Goal: Find specific page/section

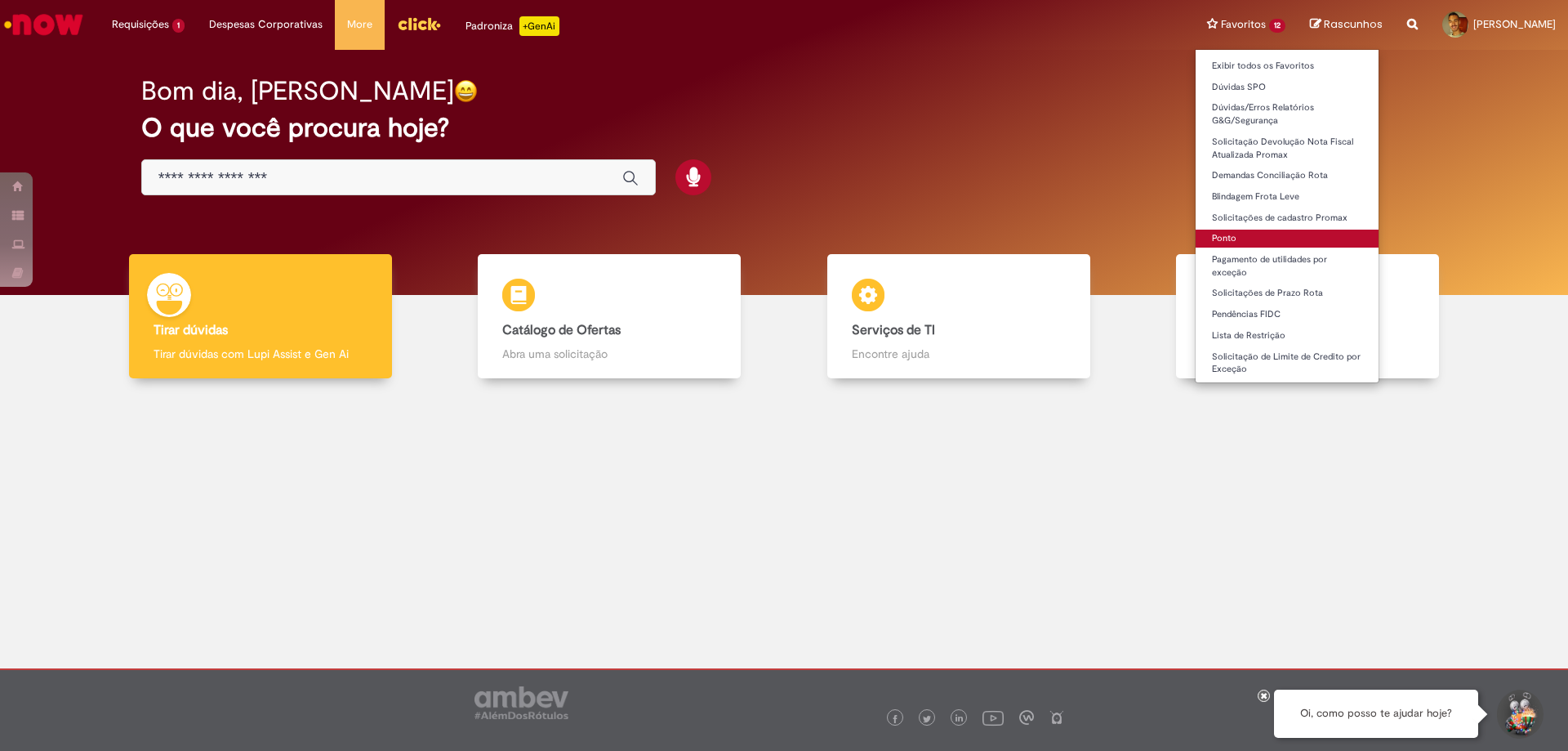
click at [1214, 233] on link "Ponto" at bounding box center [1287, 238] width 183 height 18
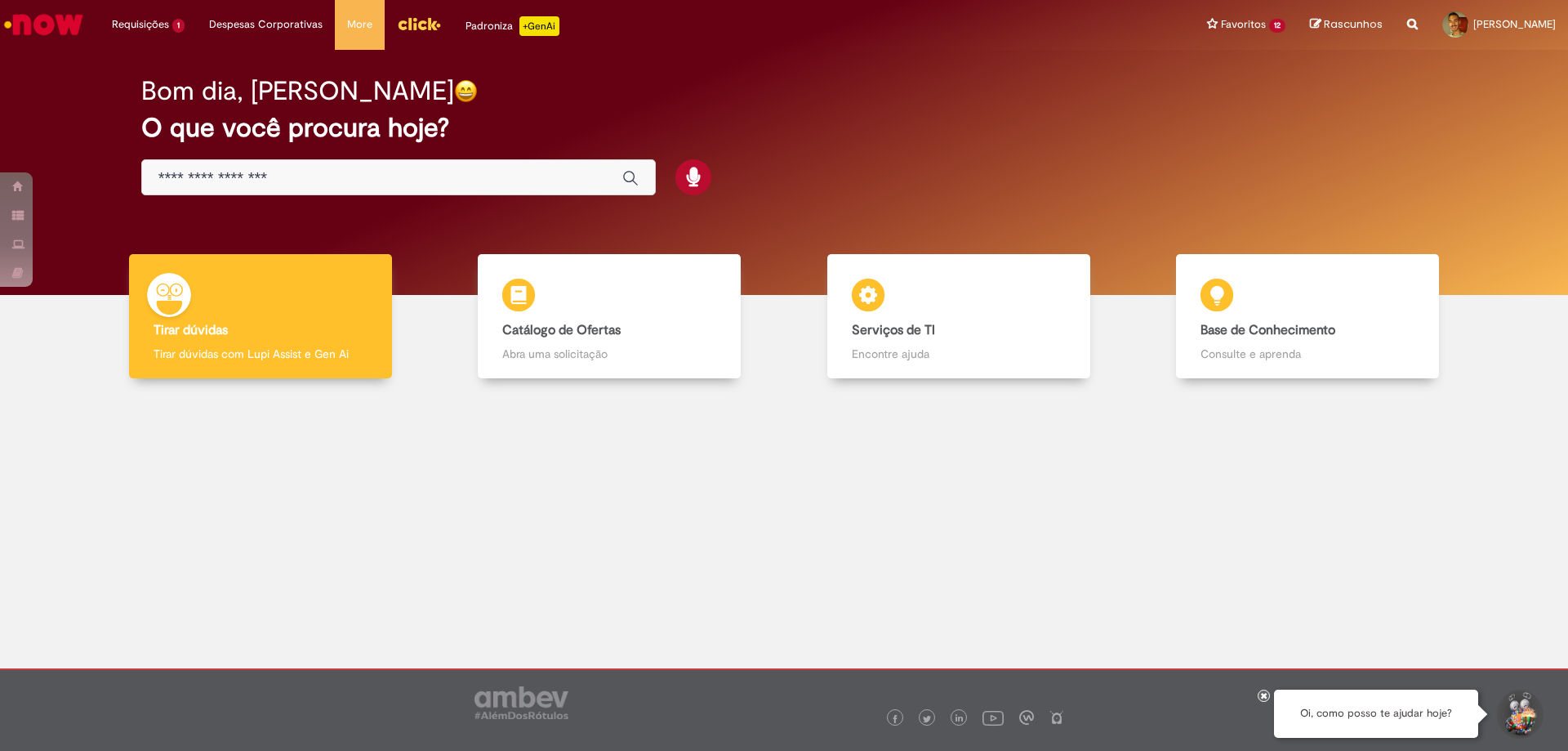
click at [423, 28] on img "Menu Cabeçalho" at bounding box center [419, 24] width 44 height 25
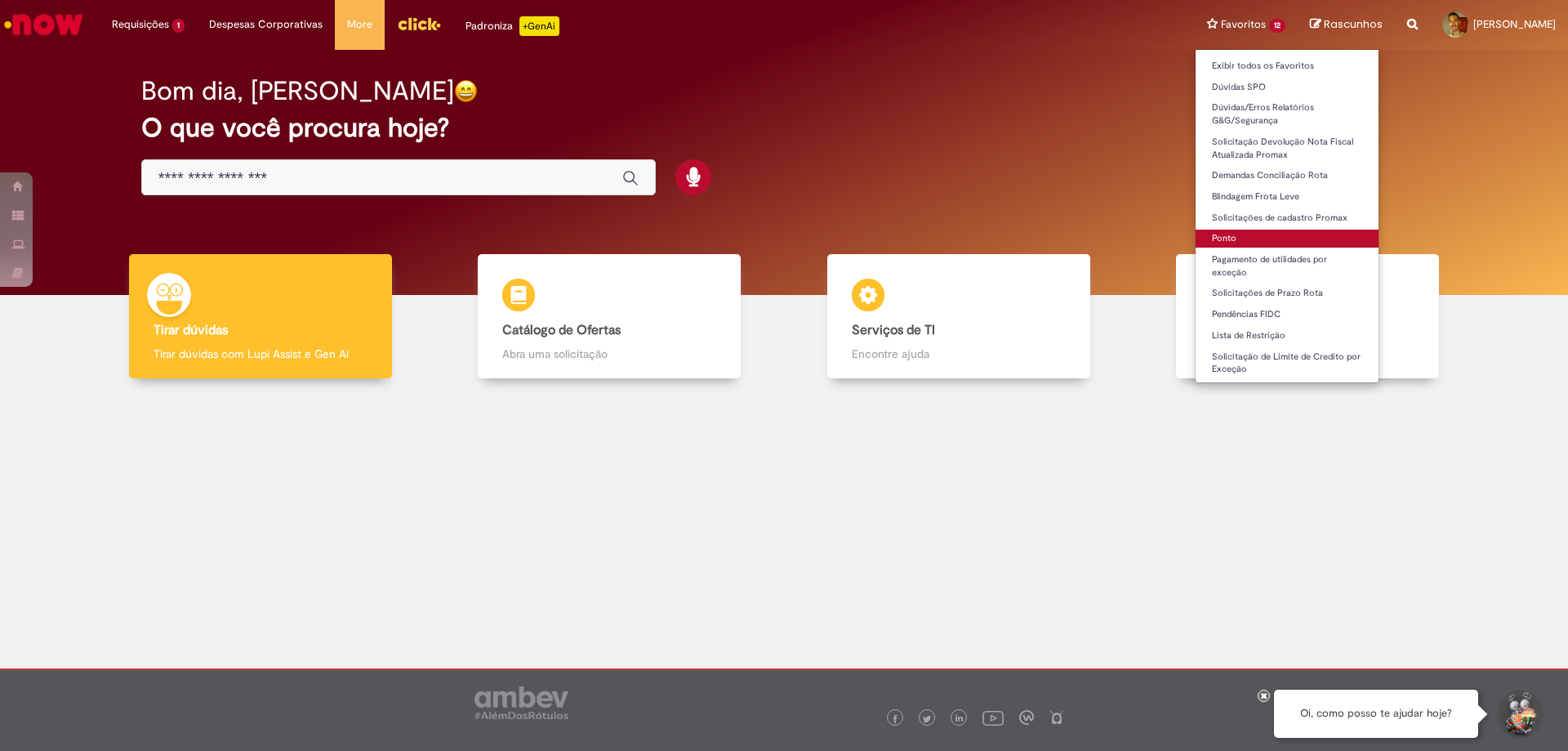
click at [1243, 241] on link "Ponto" at bounding box center [1287, 238] width 183 height 18
